Goal: Task Accomplishment & Management: Use online tool/utility

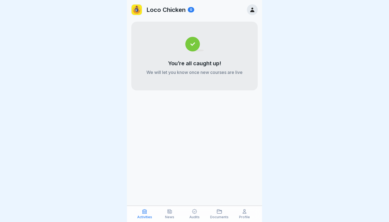
click at [244, 215] on p "Profile" at bounding box center [244, 217] width 11 height 4
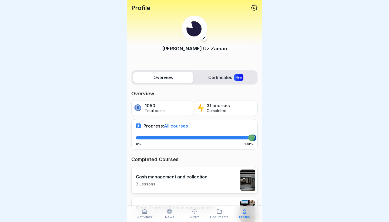
click at [254, 10] on icon at bounding box center [254, 8] width 6 height 6
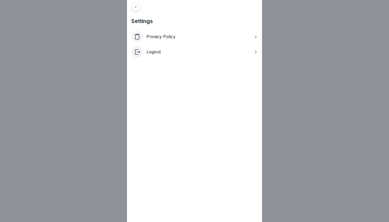
click at [205, 55] on div "Logout" at bounding box center [194, 52] width 127 height 12
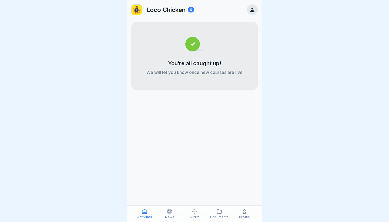
click at [252, 8] on icon at bounding box center [252, 10] width 4 height 5
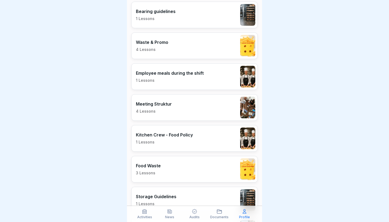
scroll to position [228, 0]
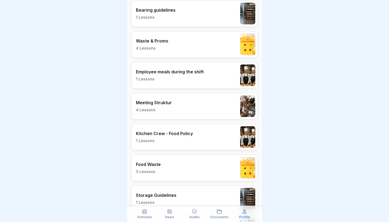
click at [149, 215] on p "Activities" at bounding box center [144, 217] width 15 height 4
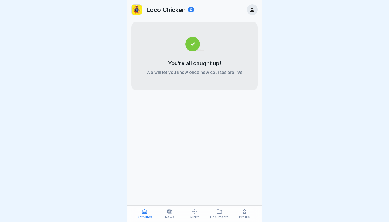
click at [245, 214] on icon at bounding box center [244, 210] width 5 height 5
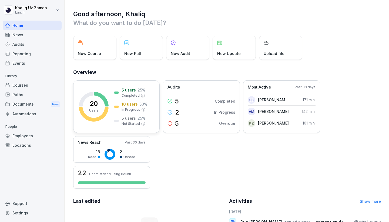
click at [111, 97] on div "20 Users 5 users 25 % Completed 10 users 50 % In Progress 5 users 25 % Not Star…" at bounding box center [116, 106] width 87 height 52
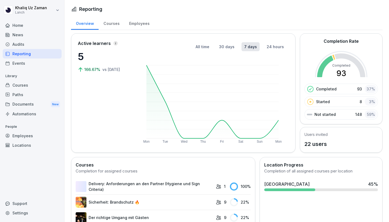
click at [113, 26] on div "Courses" at bounding box center [112, 23] width 26 height 14
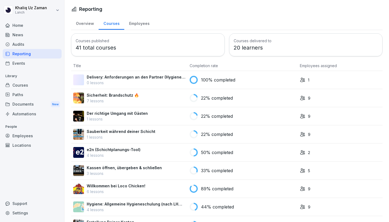
click at [139, 22] on div "Employees" at bounding box center [139, 23] width 30 height 14
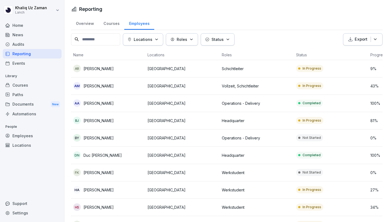
click at [311, 173] on p "Not Started" at bounding box center [312, 172] width 18 height 5
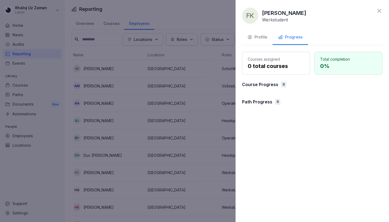
click at [266, 38] on div "Profile" at bounding box center [258, 37] width 20 height 6
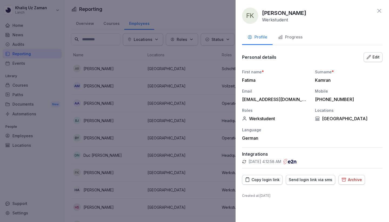
click at [244, 160] on icon at bounding box center [244, 161] width 4 height 4
click at [271, 180] on div "Copy login link" at bounding box center [262, 180] width 35 height 6
click at [302, 180] on div "Send login link via sms" at bounding box center [311, 180] width 44 height 6
click at [378, 12] on icon at bounding box center [380, 11] width 4 height 4
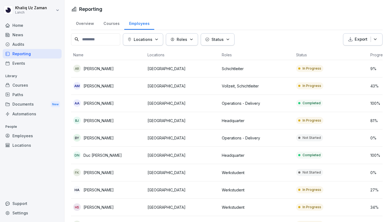
click at [326, 70] on td "In Progress" at bounding box center [331, 68] width 74 height 17
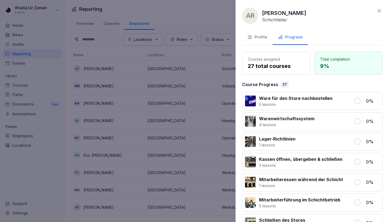
click at [201, 15] on div at bounding box center [194, 111] width 389 height 222
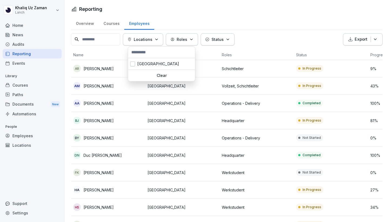
click at [159, 42] on div "Locations" at bounding box center [143, 40] width 31 height 6
click at [157, 64] on div "Berlin" at bounding box center [161, 63] width 67 height 11
click at [217, 41] on p "Roles" at bounding box center [222, 40] width 11 height 6
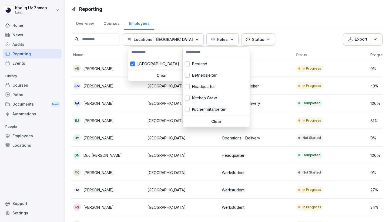
click at [217, 41] on p "Roles" at bounding box center [222, 40] width 11 height 6
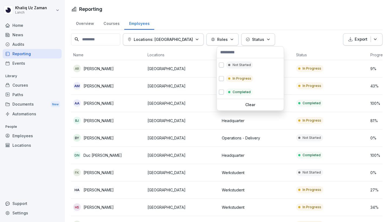
click at [241, 42] on button "Status" at bounding box center [258, 39] width 34 height 12
click at [237, 65] on p "Not Started" at bounding box center [242, 64] width 18 height 5
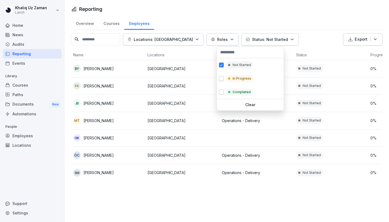
click at [314, 140] on html "Khaliq Uz Zaman Lanch Home News Audits Reporting Events Library Courses Paths D…" at bounding box center [194, 111] width 389 height 222
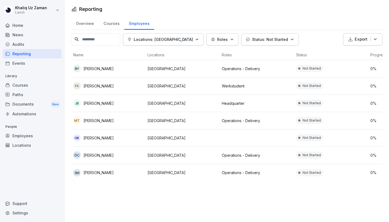
click at [311, 139] on p "Not Started" at bounding box center [312, 137] width 18 height 5
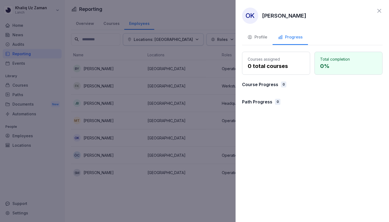
click at [261, 38] on div "Profile" at bounding box center [258, 37] width 20 height 6
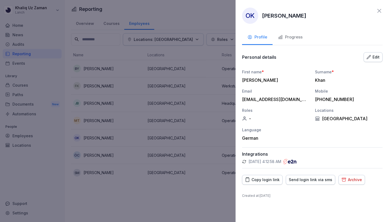
click at [310, 182] on div "Send login link via sms" at bounding box center [311, 180] width 44 height 6
click at [274, 178] on div "Copy login link" at bounding box center [262, 180] width 35 height 6
click at [203, 13] on div at bounding box center [194, 111] width 389 height 222
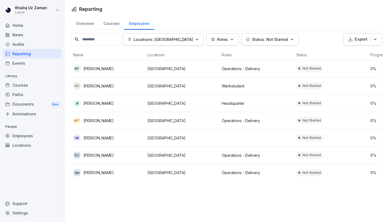
click at [109, 24] on div "Courses" at bounding box center [112, 23] width 26 height 14
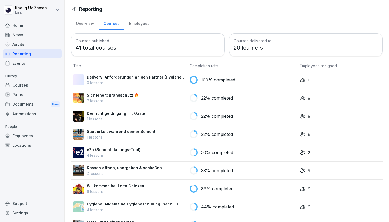
click at [141, 25] on div "Employees" at bounding box center [139, 23] width 30 height 14
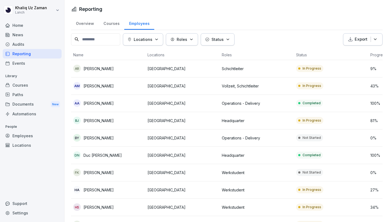
click at [30, 94] on div "Paths" at bounding box center [32, 94] width 59 height 9
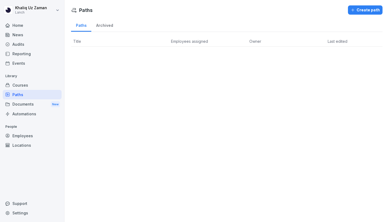
click at [27, 86] on div "Courses" at bounding box center [32, 84] width 59 height 9
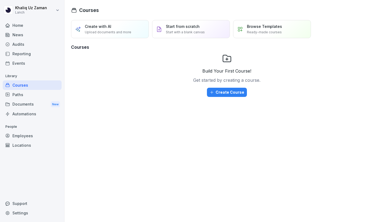
click at [239, 90] on div "Create Course" at bounding box center [227, 92] width 35 height 6
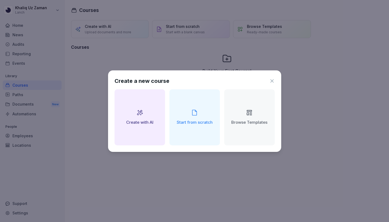
click at [255, 113] on div "Browse Templates" at bounding box center [249, 117] width 51 height 56
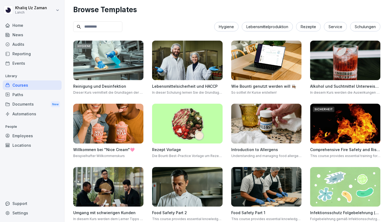
click at [337, 27] on div "Service" at bounding box center [335, 26] width 23 height 9
